Goal: Information Seeking & Learning: Learn about a topic

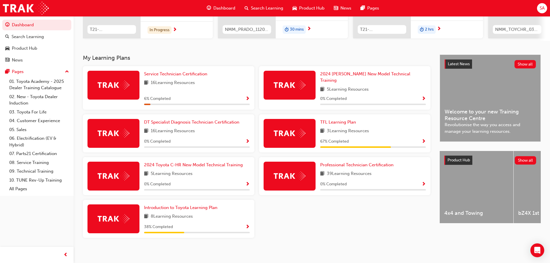
scroll to position [35, 0]
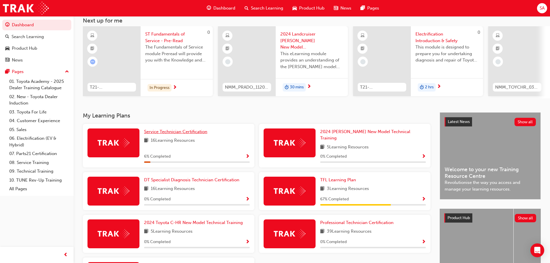
click at [168, 133] on span "Service Technician Certification" at bounding box center [175, 131] width 63 height 5
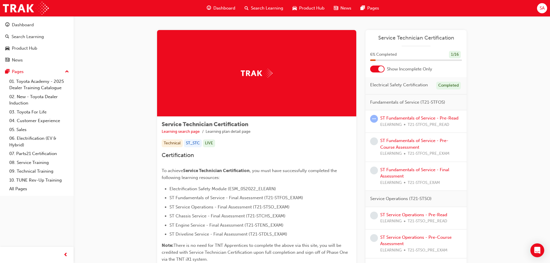
click at [257, 72] on img at bounding box center [257, 73] width 32 height 9
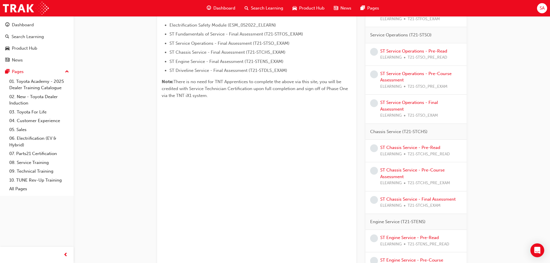
scroll to position [77, 0]
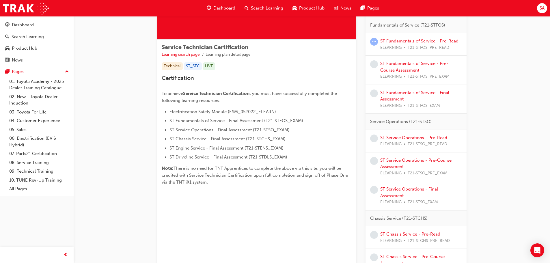
click at [65, 72] on span "up-icon" at bounding box center [67, 72] width 4 height 8
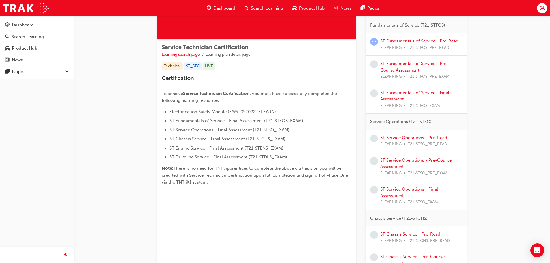
click at [65, 72] on span "down-icon" at bounding box center [67, 72] width 4 height 8
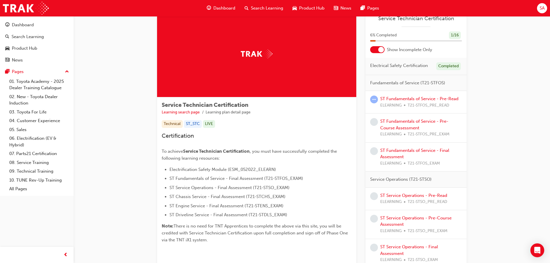
scroll to position [0, 0]
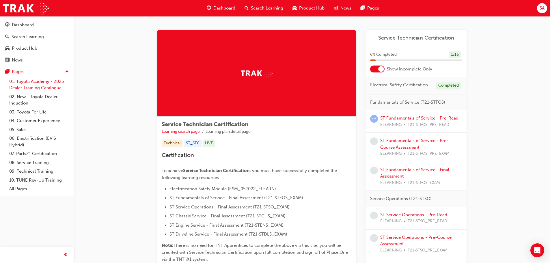
click at [27, 81] on link "01. Toyota Academy - 2025 Dealer Training Catalogue" at bounding box center [39, 84] width 64 height 15
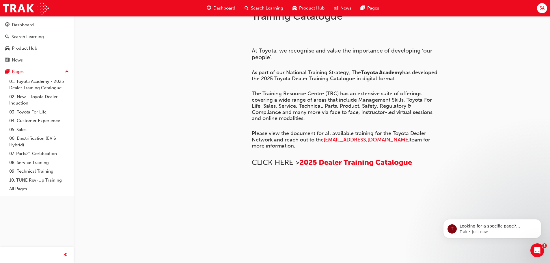
scroll to position [366, 0]
click at [18, 71] on div "Pages" at bounding box center [18, 71] width 12 height 7
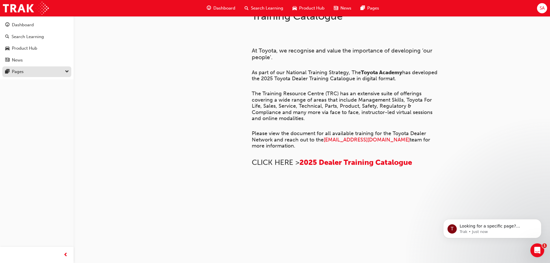
click at [25, 75] on div "Pages" at bounding box center [36, 71] width 63 height 7
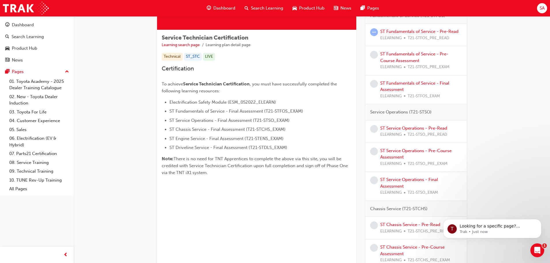
scroll to position [58, 0]
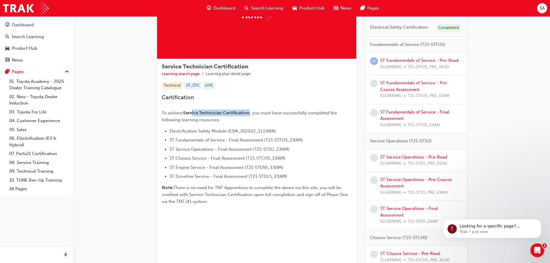
drag, startPoint x: 194, startPoint y: 113, endPoint x: 252, endPoint y: 115, distance: 58.1
click at [252, 115] on p "To achieve Service Technician Certification , you must have successfully comple…" at bounding box center [257, 117] width 190 height 14
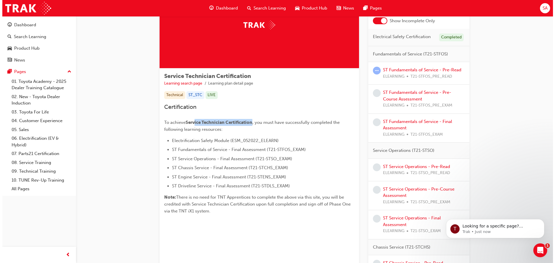
scroll to position [0, 0]
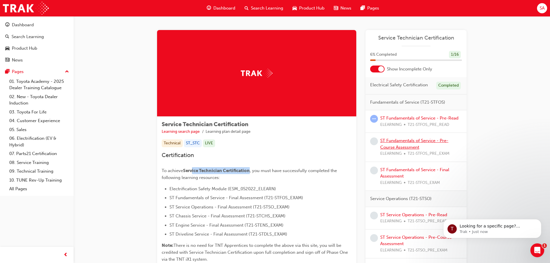
click at [396, 141] on link "ST Fundamentals of Service - Pre-Course Assessment" at bounding box center [415, 144] width 68 height 12
click at [408, 119] on link "ST Fundamentals of Service - Pre-Read" at bounding box center [420, 118] width 78 height 5
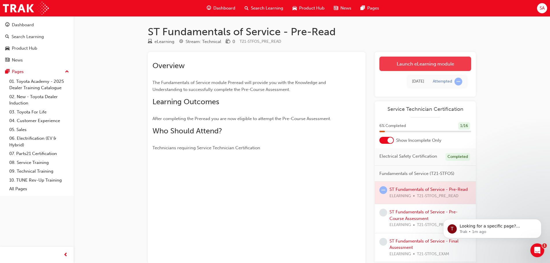
click at [414, 66] on link "Launch eLearning module" at bounding box center [426, 64] width 92 height 14
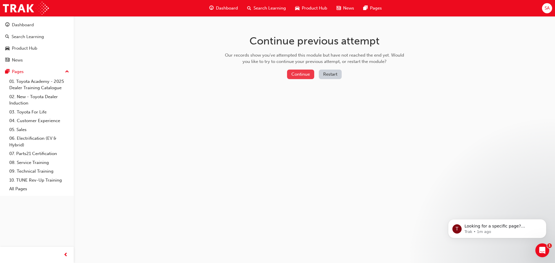
click at [304, 73] on button "Continue" at bounding box center [300, 75] width 27 height 10
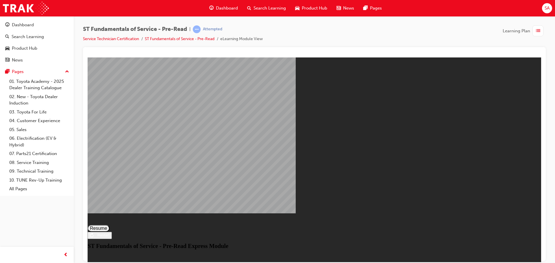
click at [110, 225] on button "Resume" at bounding box center [99, 228] width 22 height 7
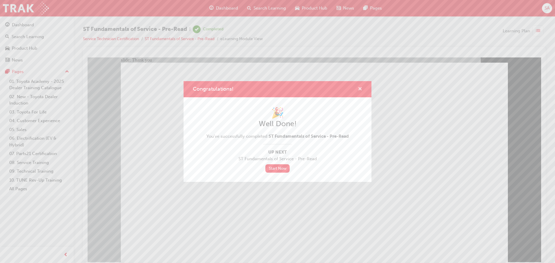
click at [361, 89] on span "cross-icon" at bounding box center [360, 89] width 4 height 5
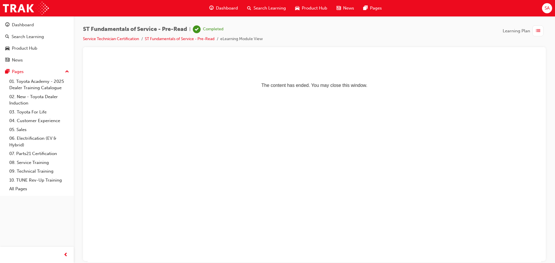
click at [546, 10] on span "SA" at bounding box center [546, 8] width 5 height 7
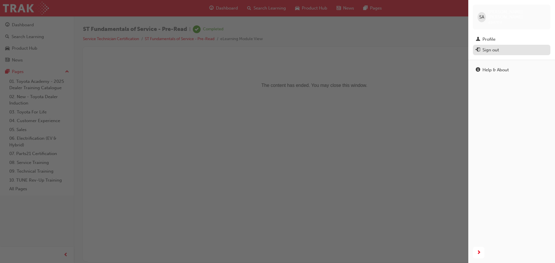
click at [487, 47] on div "Sign out" at bounding box center [490, 50] width 16 height 7
